Goal: Register for event/course

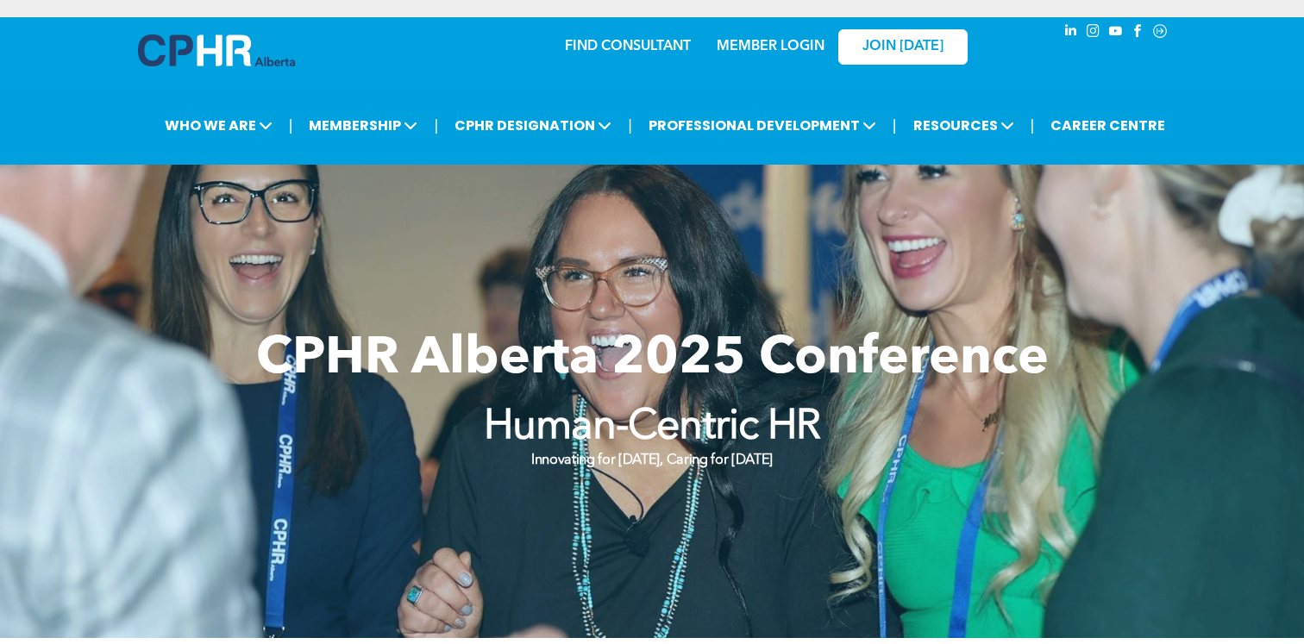
scroll to position [13, 0]
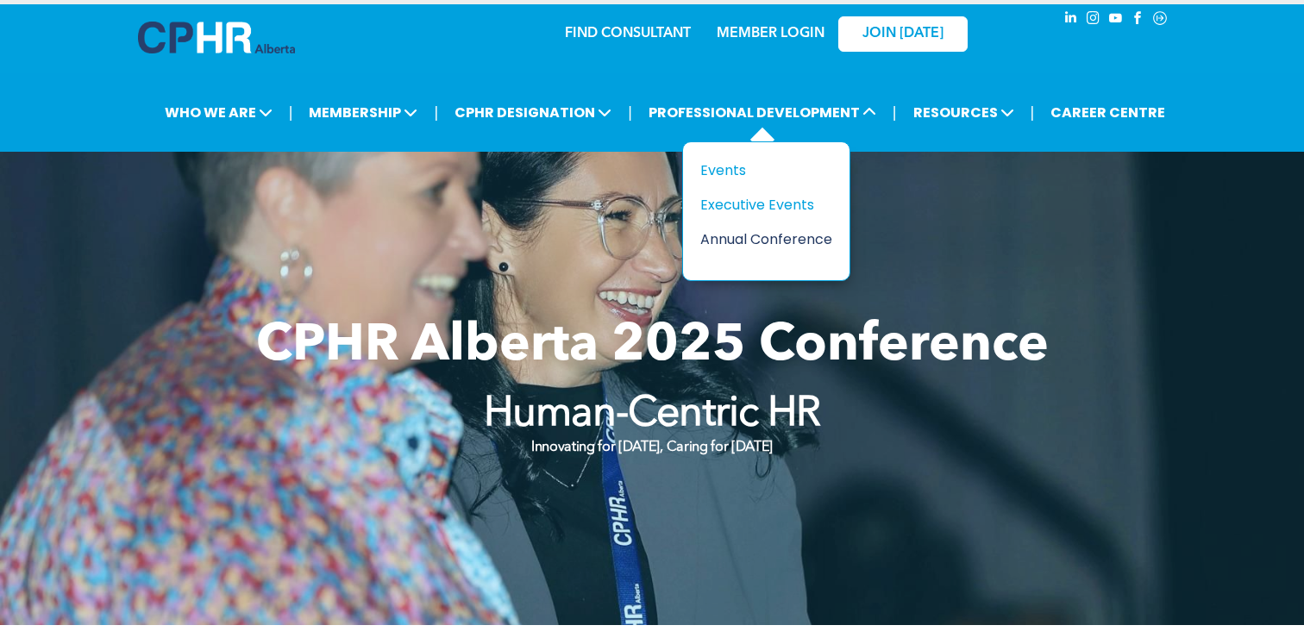
click at [747, 237] on div "Annual Conference" at bounding box center [759, 240] width 119 height 22
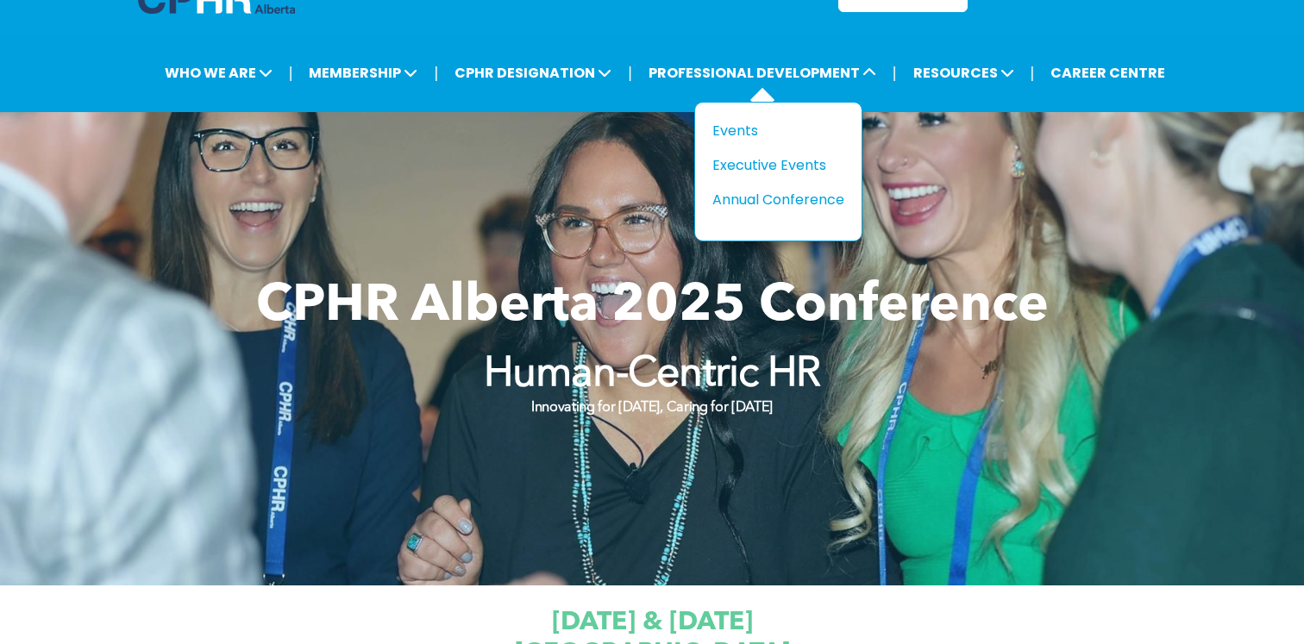
scroll to position [55, 0]
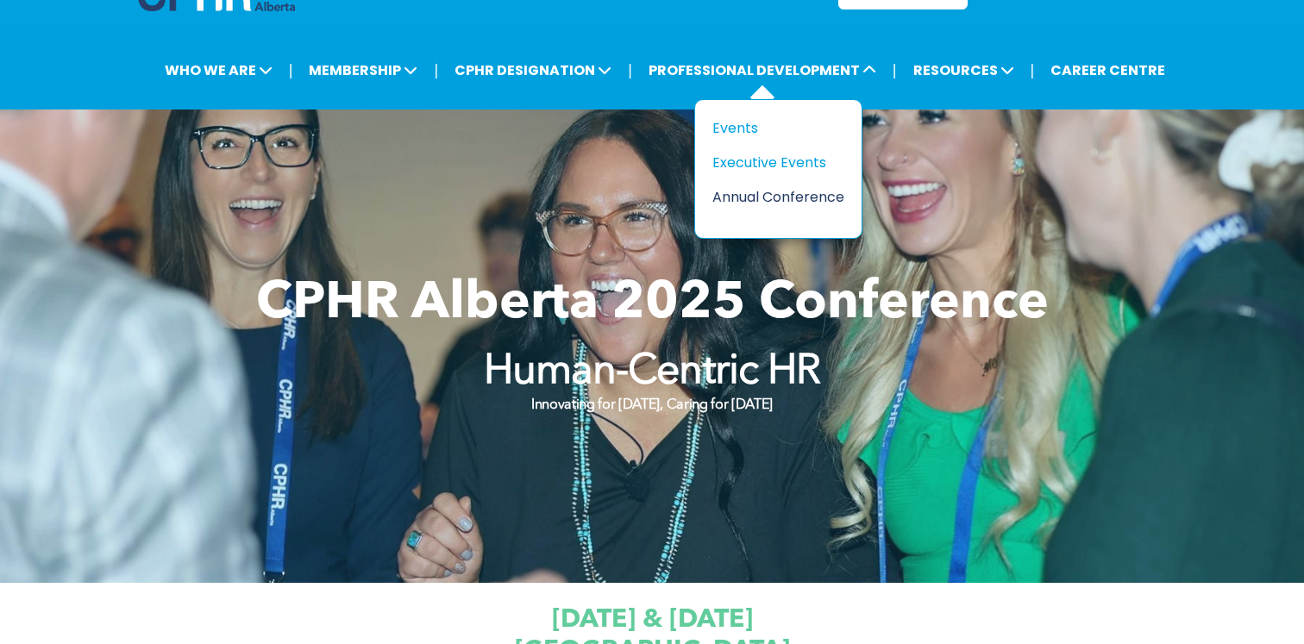
click at [781, 196] on div "Annual Conference" at bounding box center [771, 197] width 119 height 22
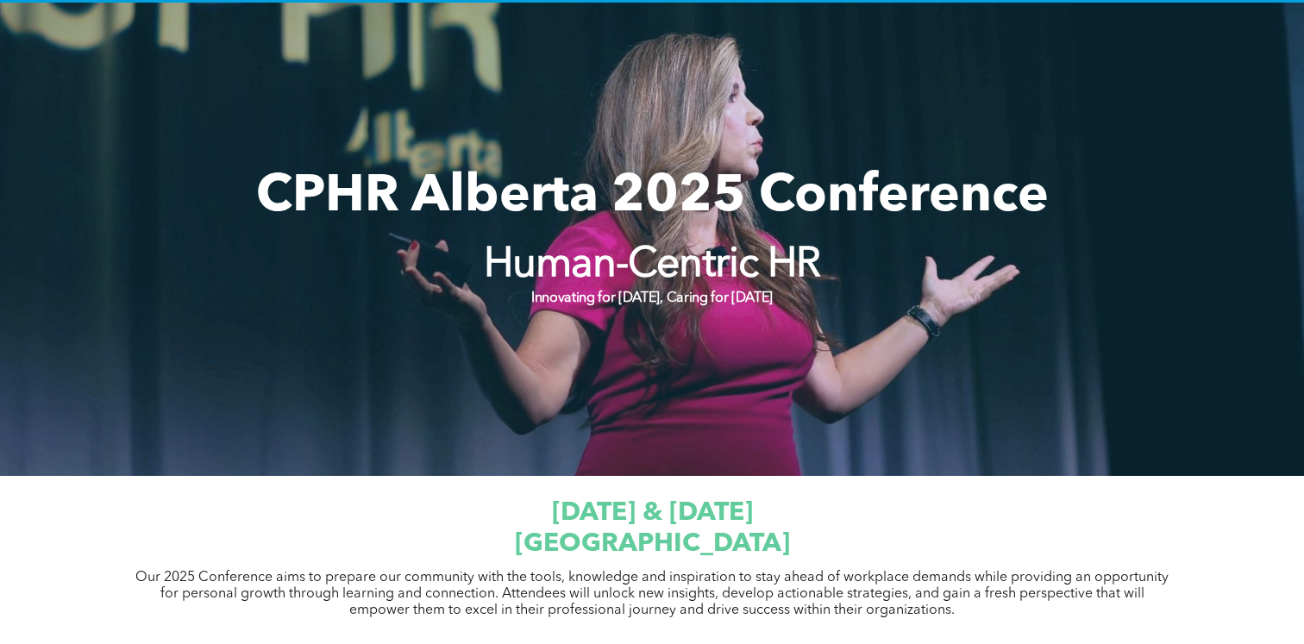
scroll to position [165, 0]
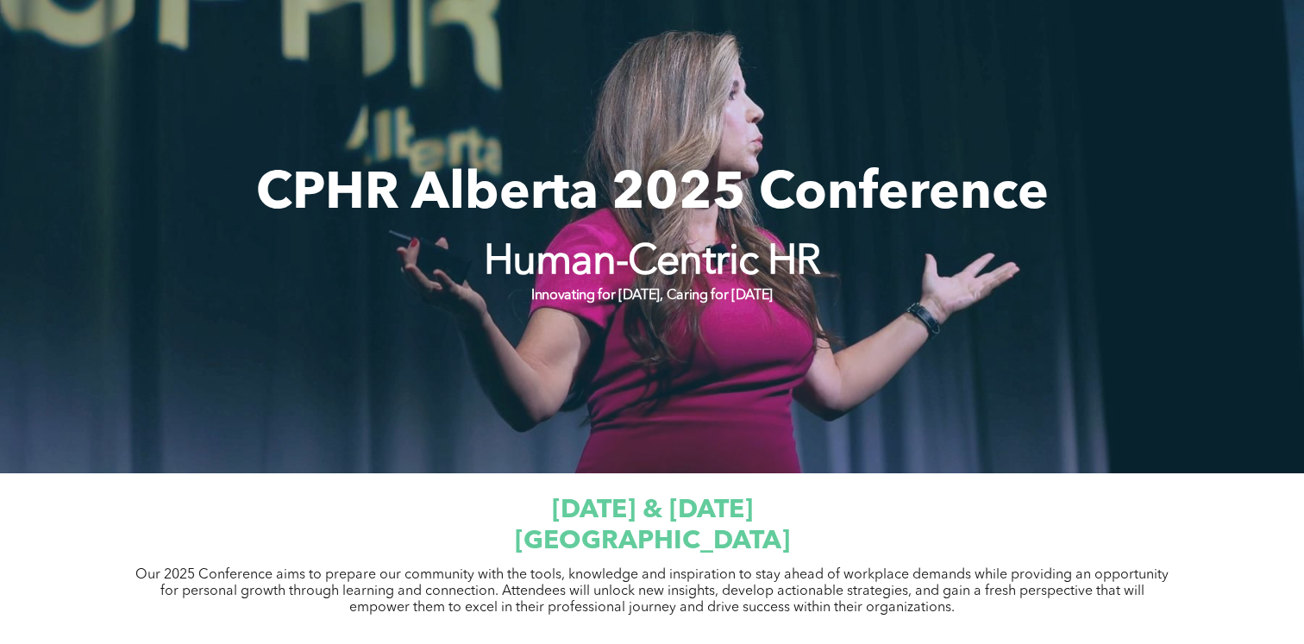
click at [758, 266] on strong "Human-Centric HR" at bounding box center [652, 262] width 336 height 41
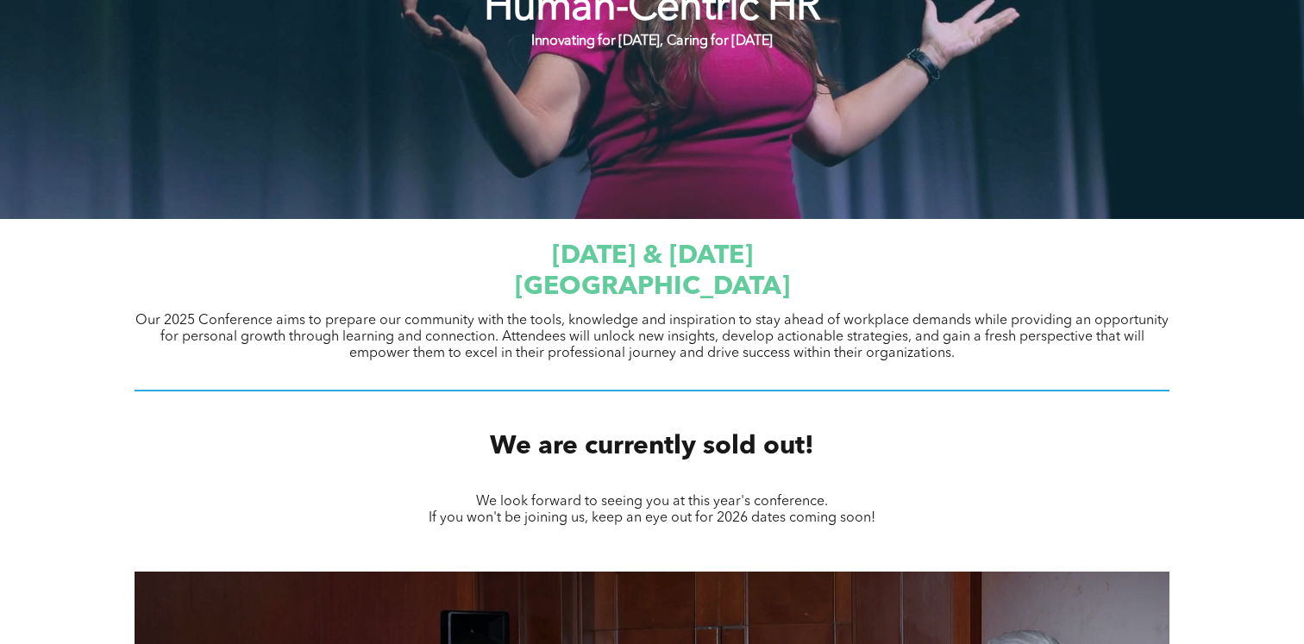
scroll to position [574, 0]
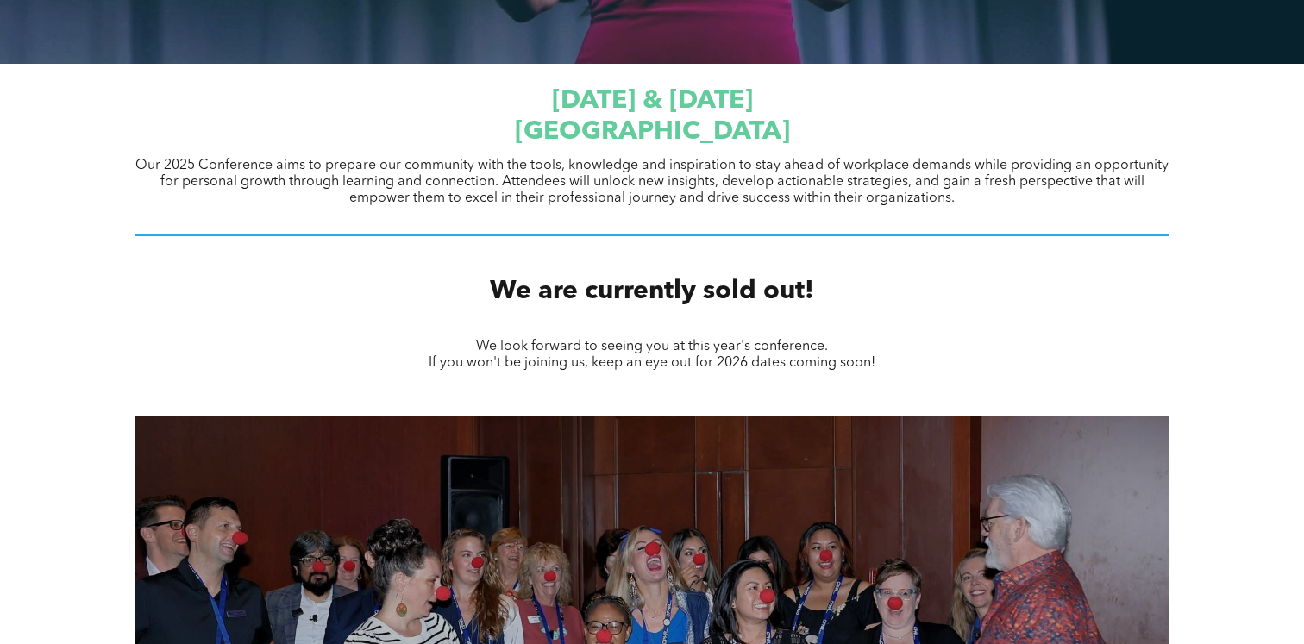
click at [723, 279] on span "We are currently sold out!" at bounding box center [652, 292] width 324 height 26
click at [725, 141] on span "[GEOGRAPHIC_DATA]" at bounding box center [652, 132] width 275 height 26
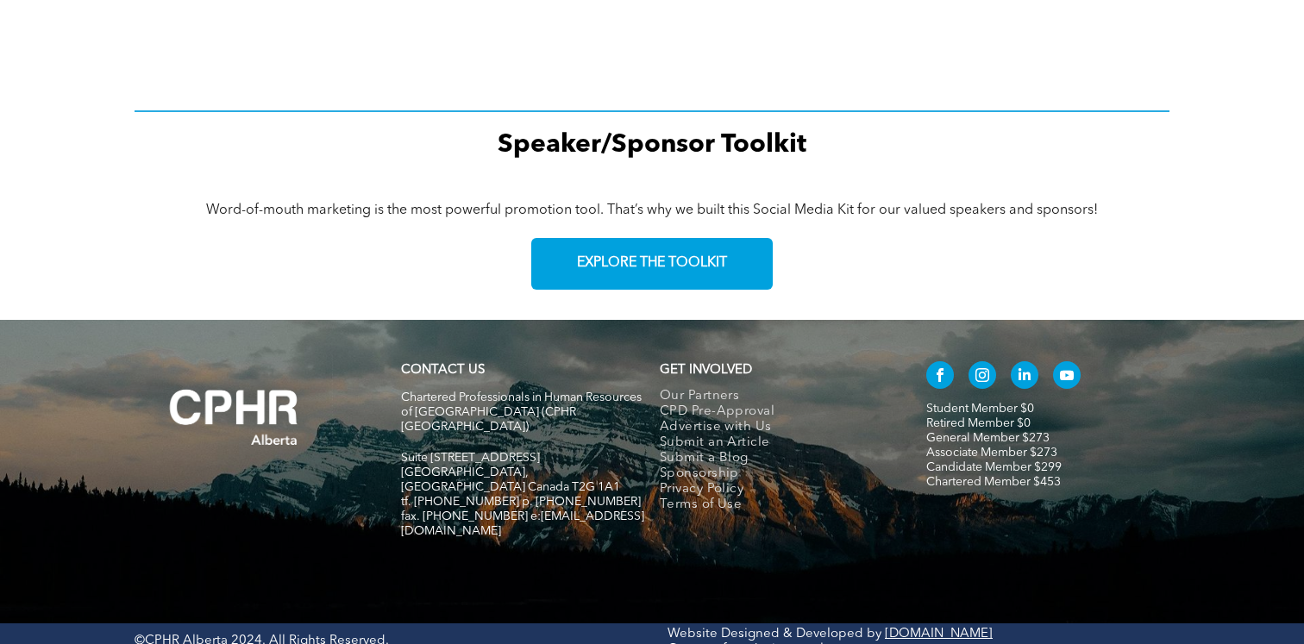
scroll to position [2507, 0]
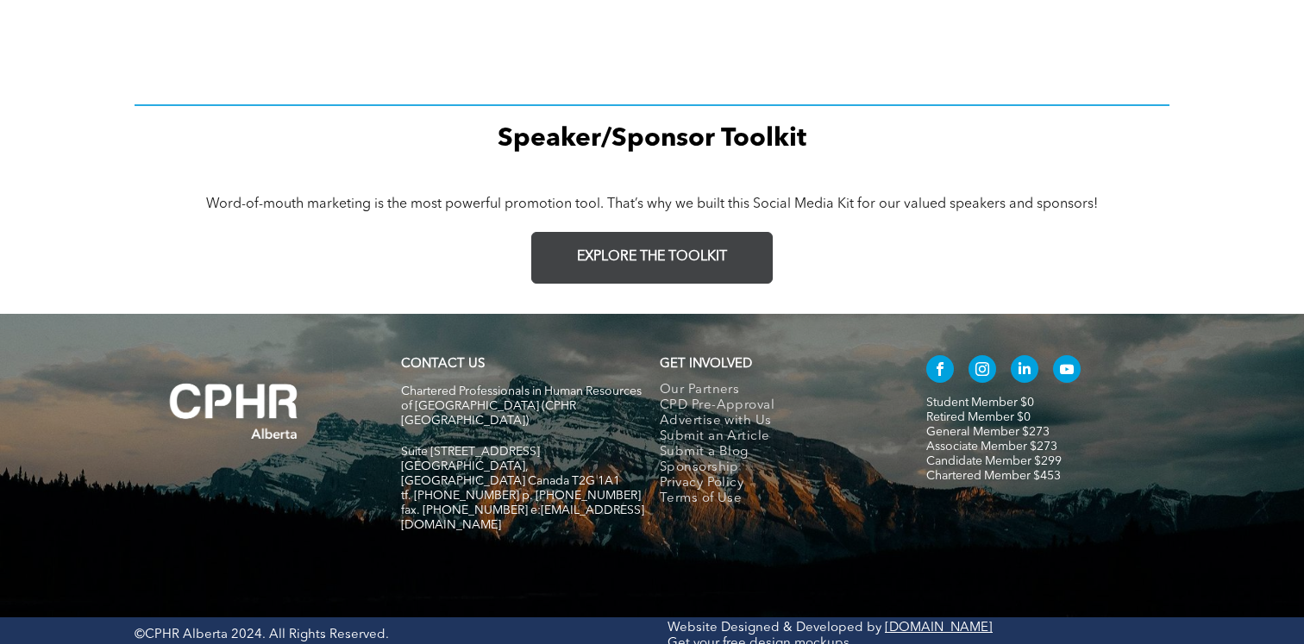
click at [650, 251] on span "EXPLORE THE TOOLKIT" at bounding box center [652, 257] width 150 height 16
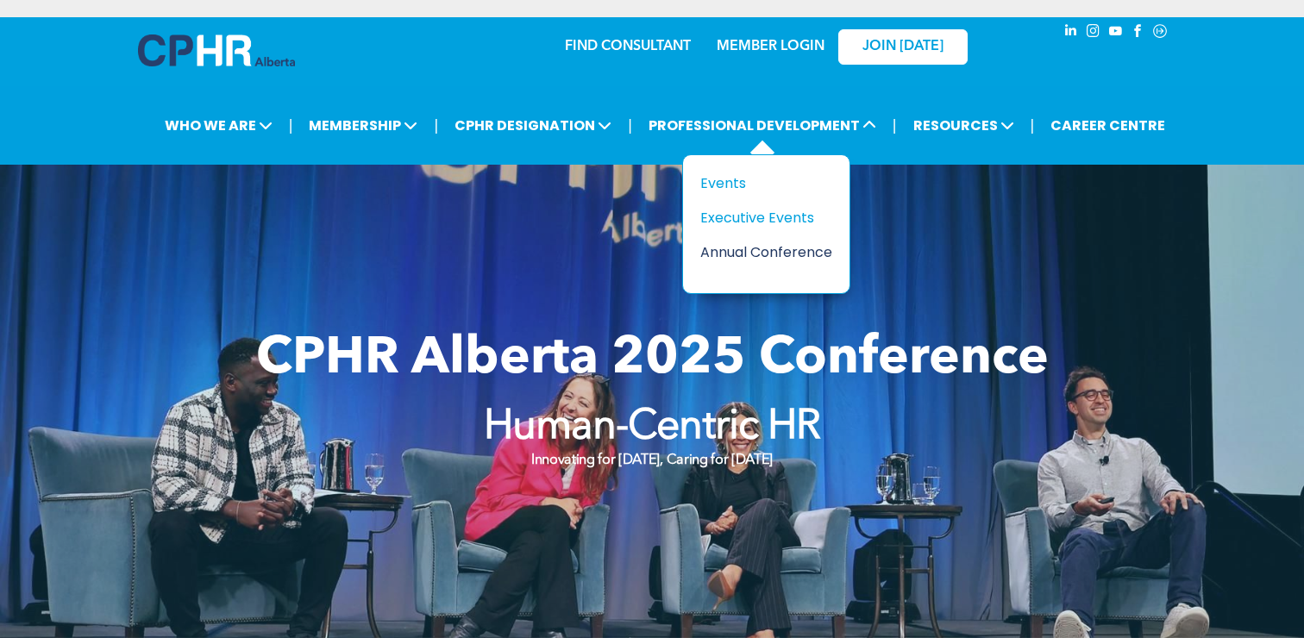
click at [731, 248] on div "Annual Conference" at bounding box center [759, 253] width 119 height 22
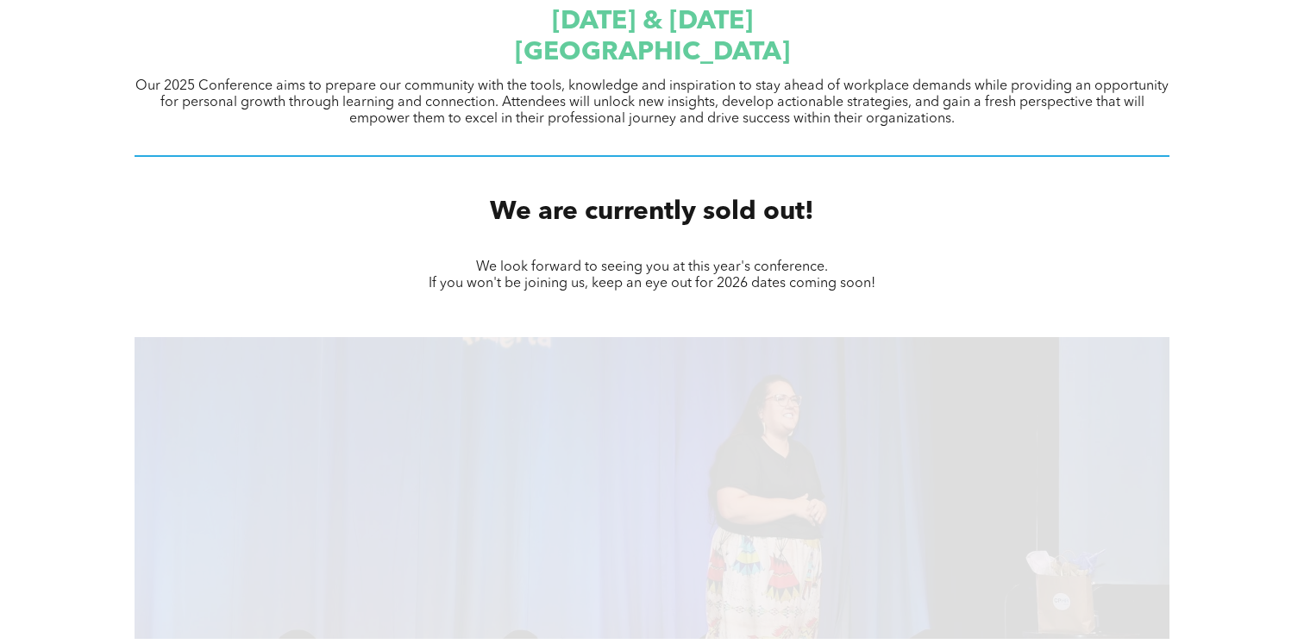
scroll to position [741, 0]
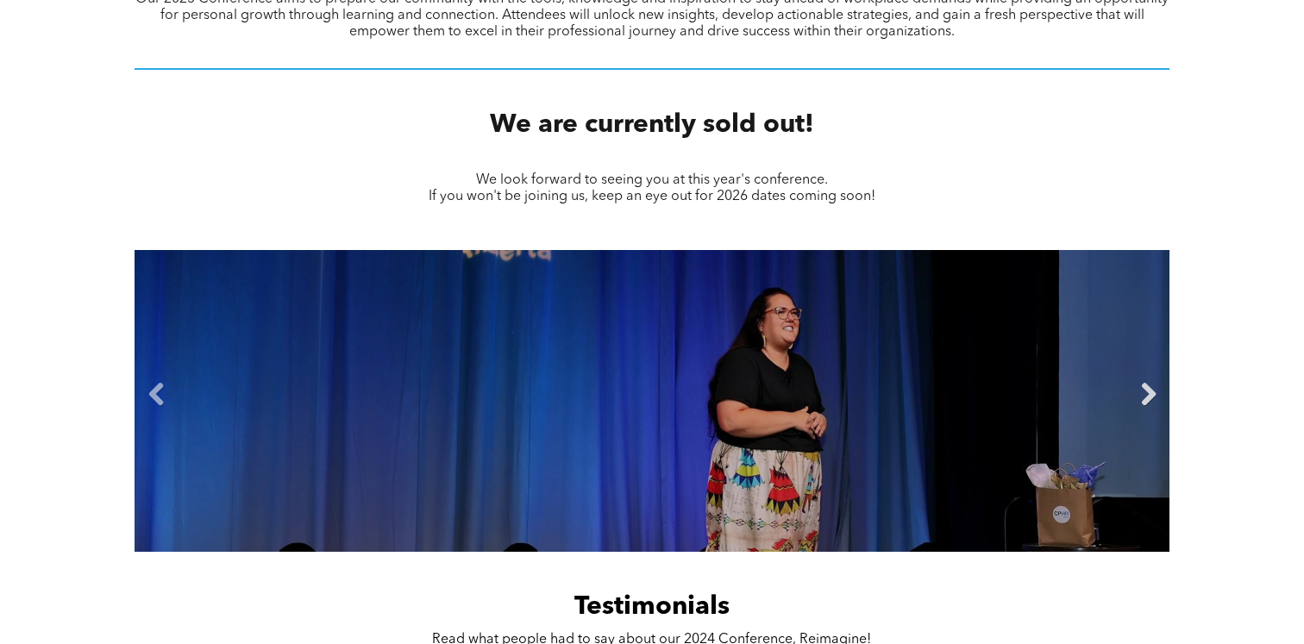
click at [1150, 395] on link "Next" at bounding box center [1148, 395] width 26 height 26
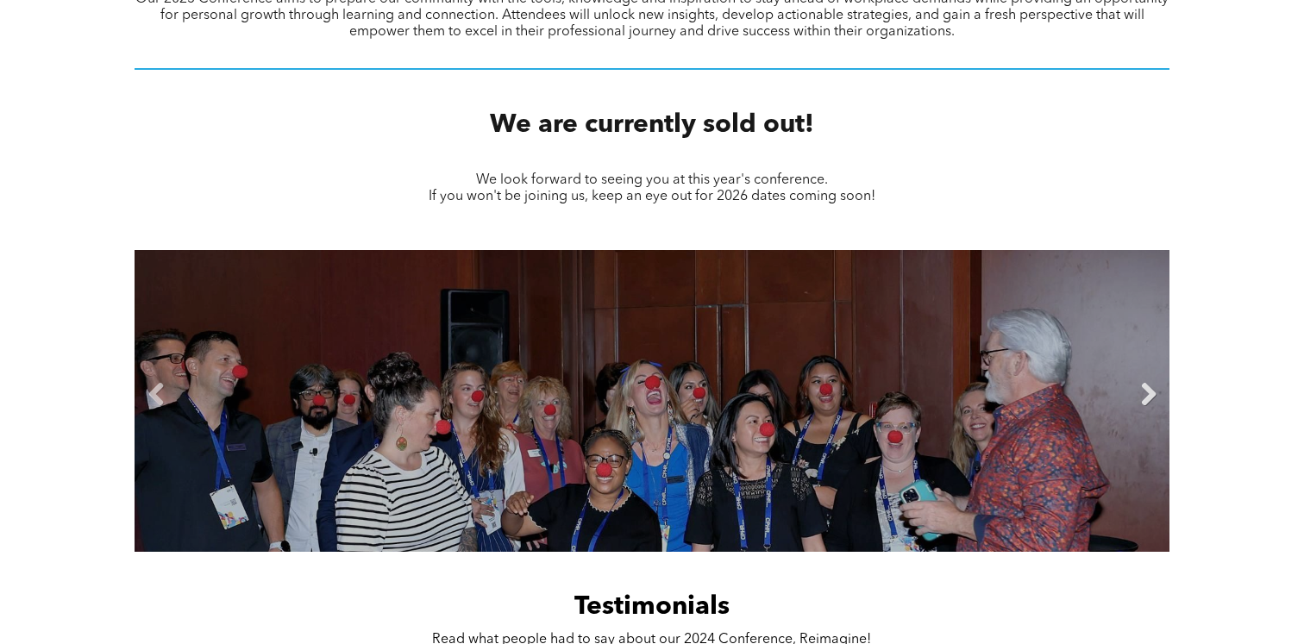
click at [1150, 395] on link "Next" at bounding box center [1148, 395] width 26 height 26
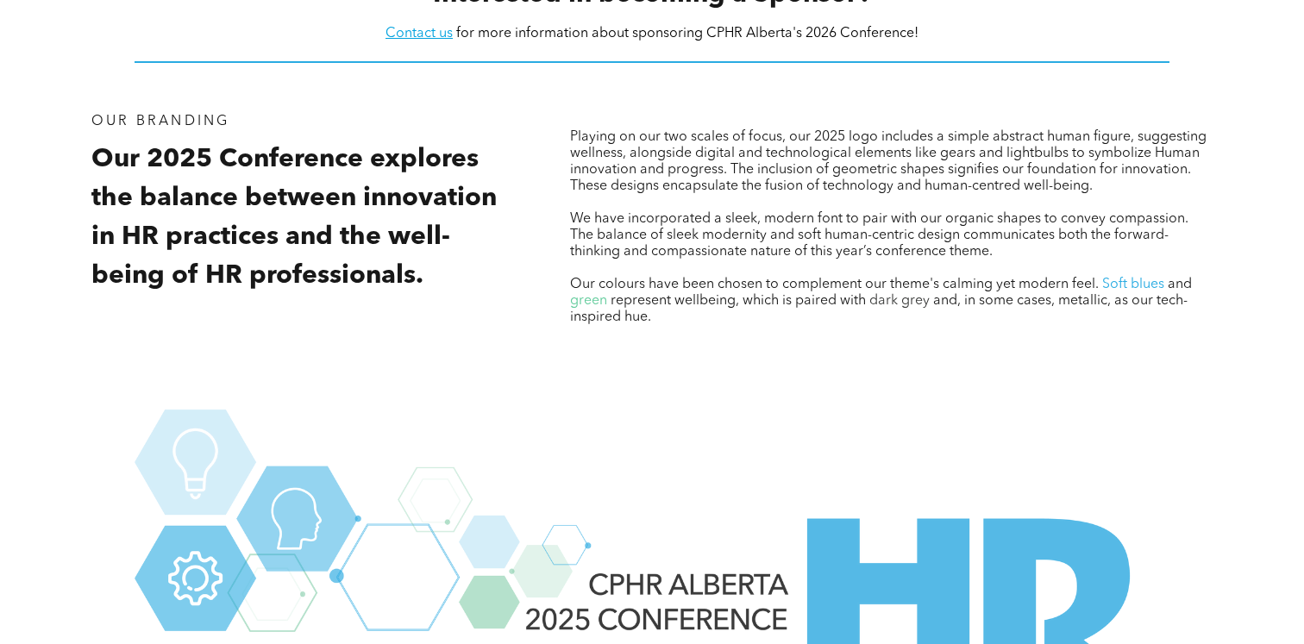
scroll to position [2507, 0]
